Goal: Book appointment/travel/reservation

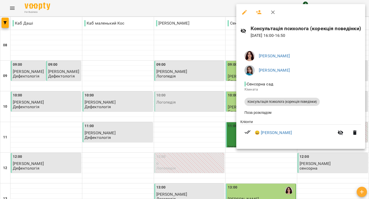
scroll to position [201, 0]
click at [119, 169] on div at bounding box center [184, 99] width 369 height 199
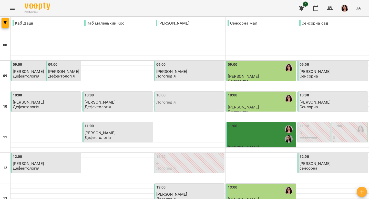
scroll to position [0, 0]
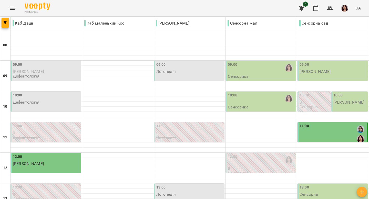
click at [248, 104] on div "10:00" at bounding box center [261, 99] width 67 height 12
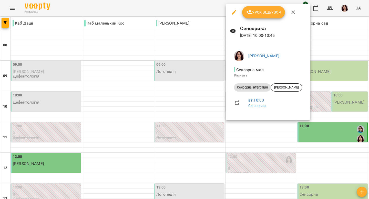
click at [203, 100] on div at bounding box center [184, 99] width 369 height 199
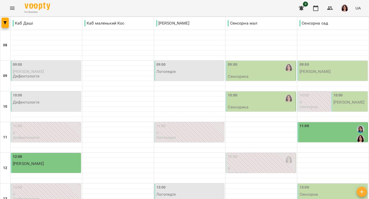
click at [250, 75] on div "09:00 Сенсорика" at bounding box center [261, 70] width 67 height 17
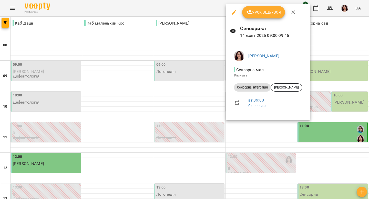
click at [200, 90] on div at bounding box center [184, 99] width 369 height 199
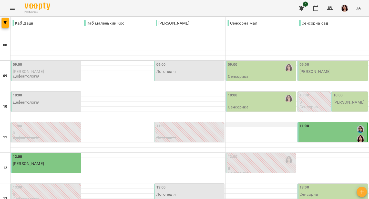
scroll to position [40, 0]
click at [309, 124] on div "11:00" at bounding box center [333, 135] width 67 height 22
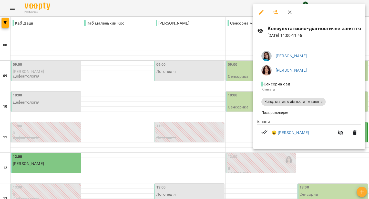
click at [246, 94] on div at bounding box center [184, 99] width 369 height 199
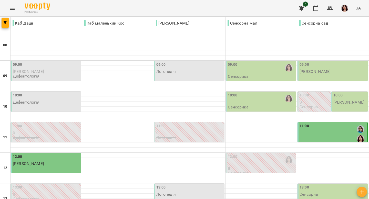
scroll to position [131, 0]
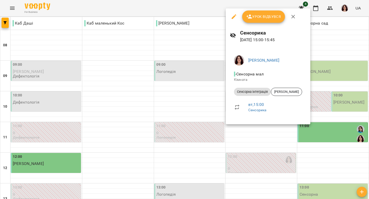
click at [205, 33] on div at bounding box center [184, 99] width 369 height 199
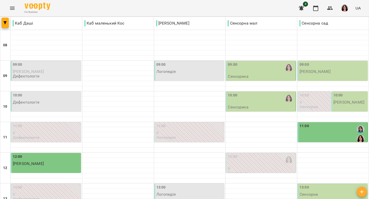
scroll to position [0, 0]
